Goal: Information Seeking & Learning: Learn about a topic

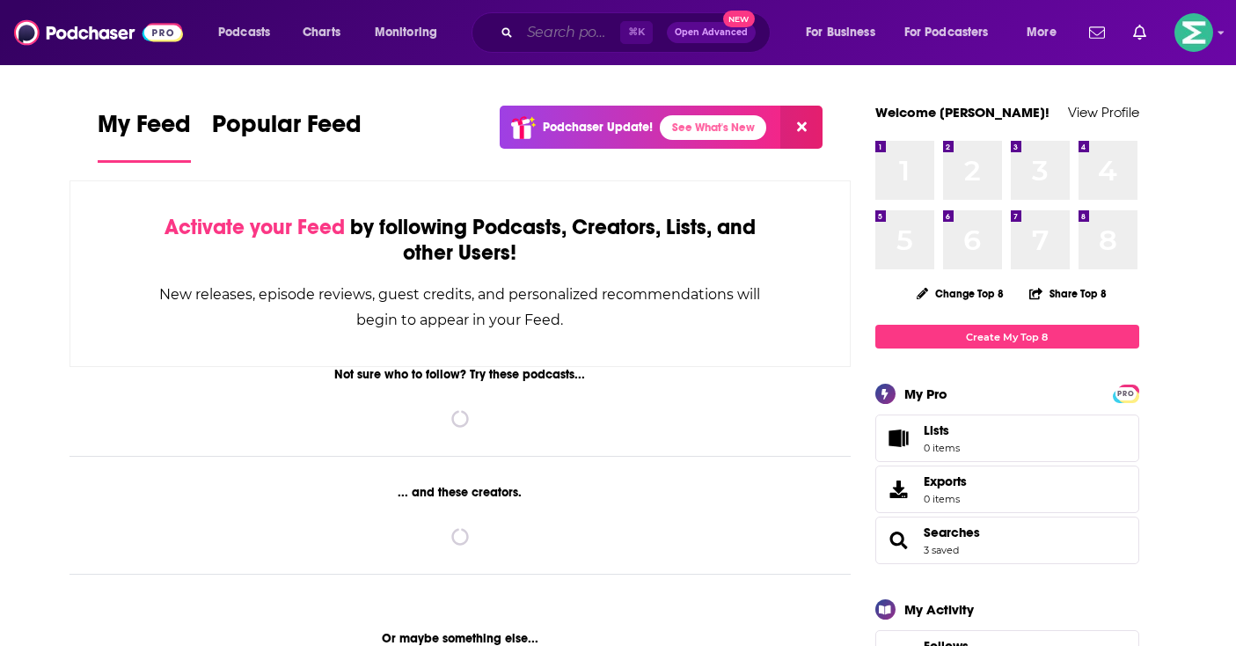
click at [541, 46] on input "Search podcasts, credits, & more..." at bounding box center [570, 32] width 100 height 28
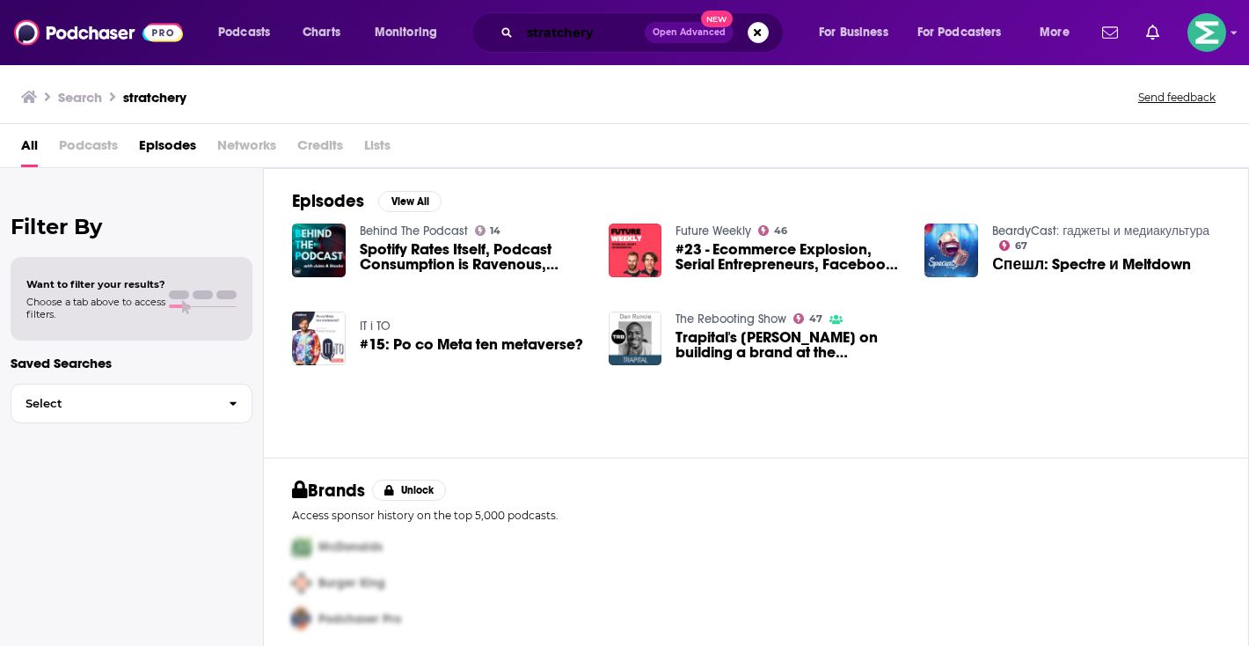
click at [560, 38] on input "stratchery" at bounding box center [582, 32] width 125 height 28
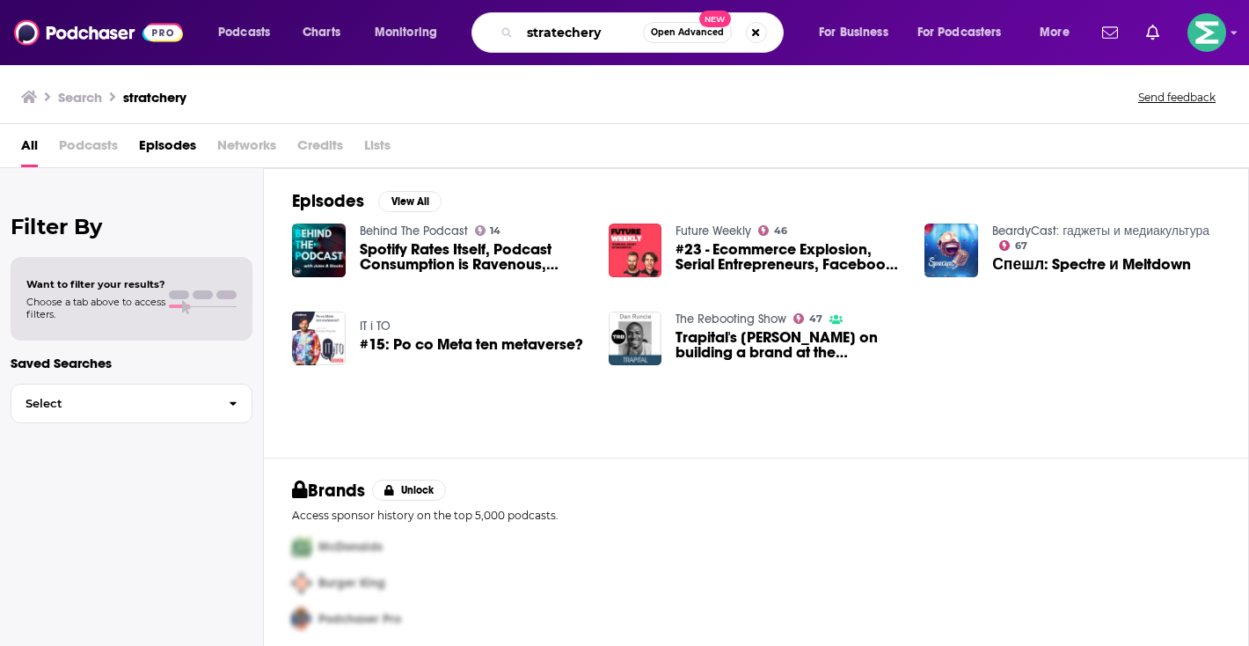
type input "stratechery"
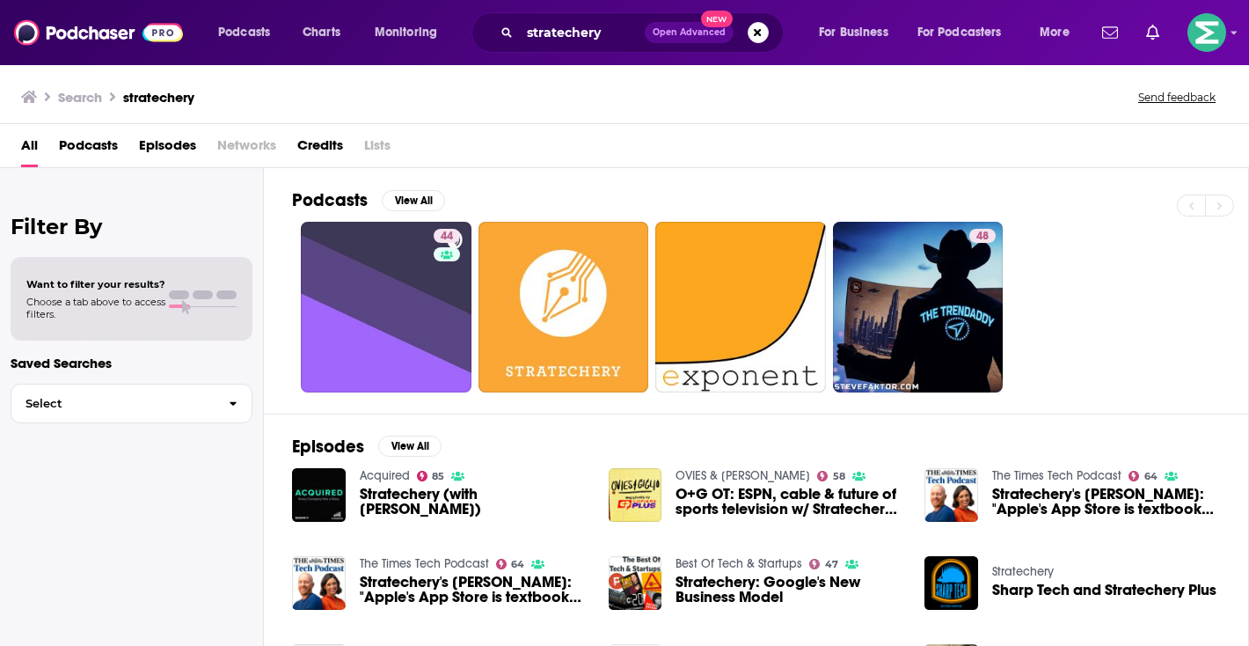
click at [399, 500] on span "Stratechery (with [PERSON_NAME])" at bounding box center [474, 501] width 228 height 30
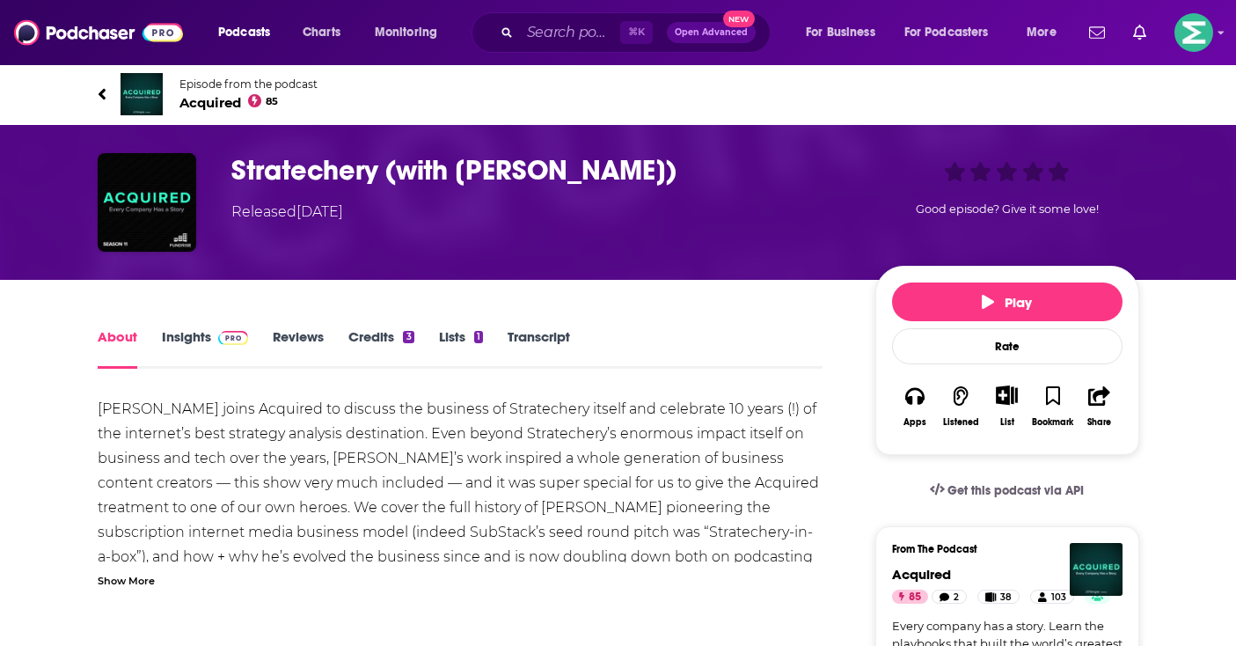
click at [213, 333] on span at bounding box center [230, 336] width 38 height 17
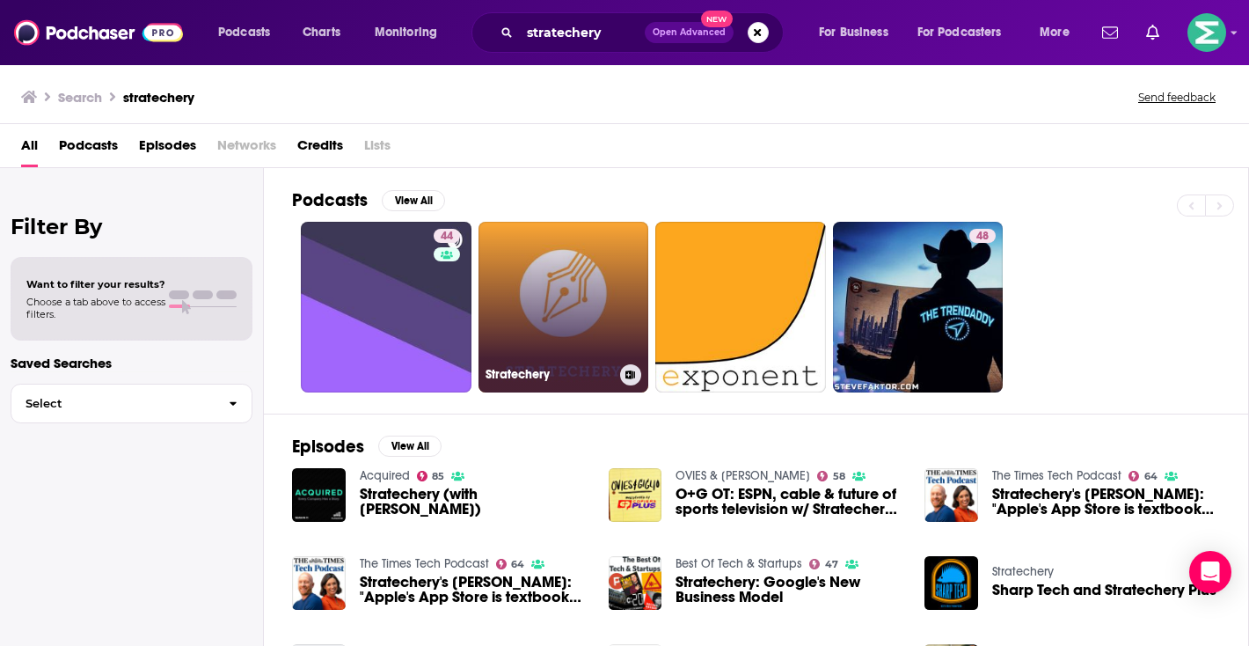
click at [556, 300] on link "Stratechery" at bounding box center [564, 307] width 171 height 171
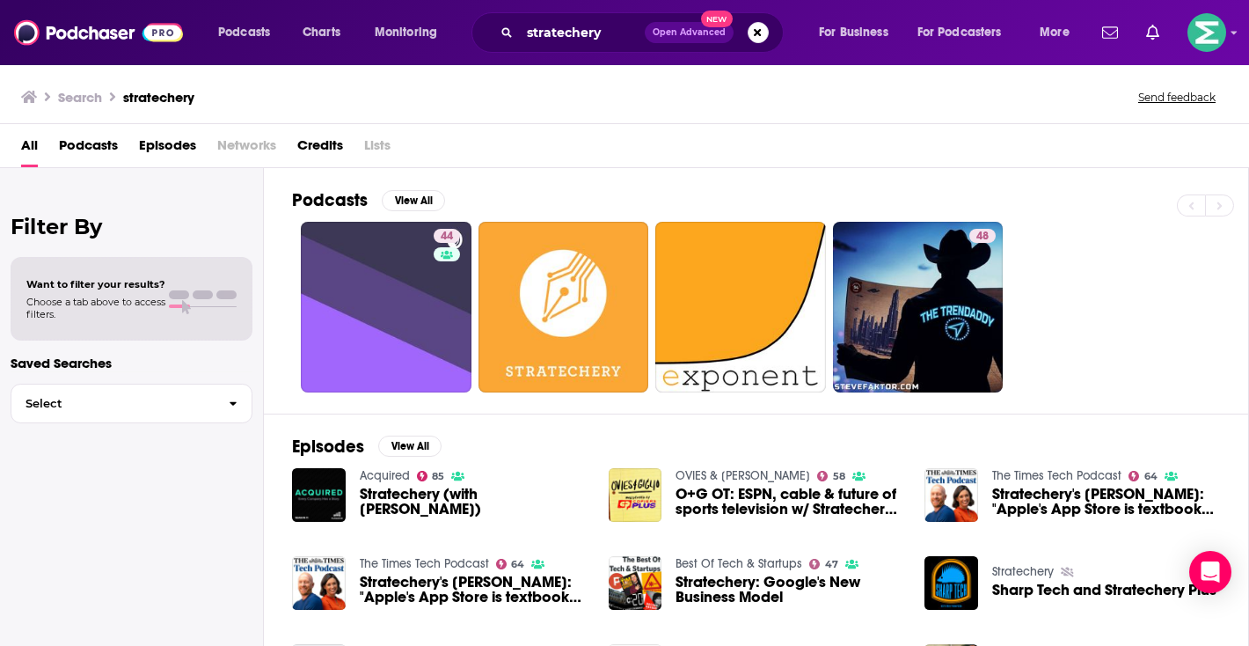
click at [1066, 200] on div "Podcasts View All" at bounding box center [770, 205] width 956 height 33
